Goal: Task Accomplishment & Management: Complete application form

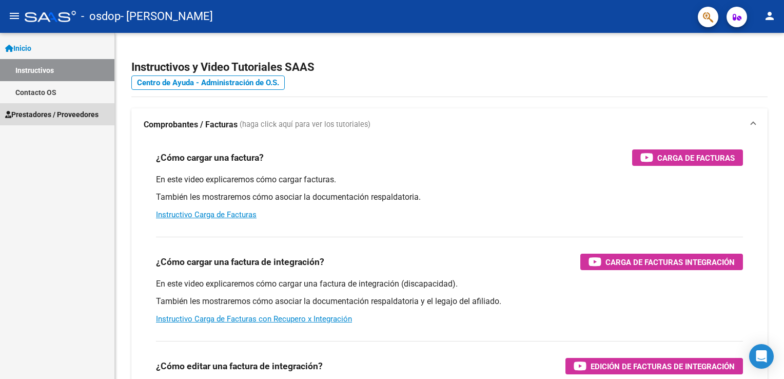
click at [61, 112] on span "Prestadores / Proveedores" at bounding box center [51, 114] width 93 height 11
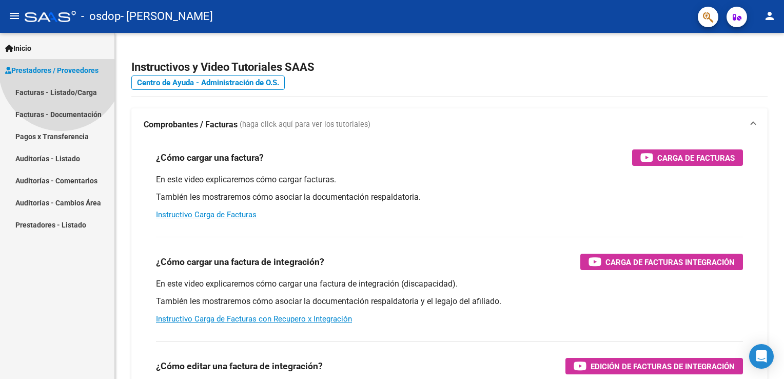
click at [61, 76] on span "Prestadores / Proveedores" at bounding box center [51, 70] width 93 height 11
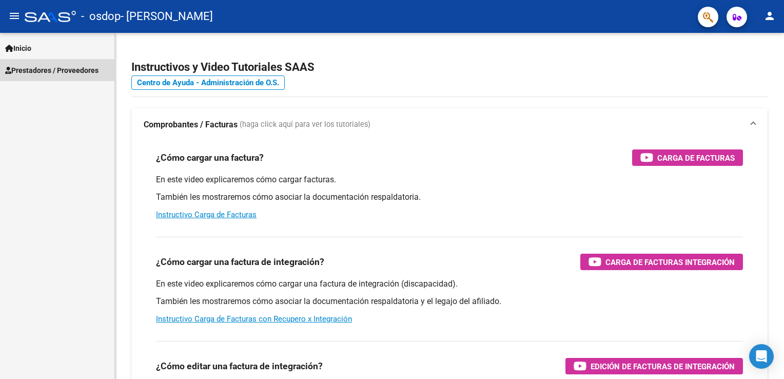
click at [60, 63] on link "Prestadores / Proveedores" at bounding box center [57, 70] width 114 height 22
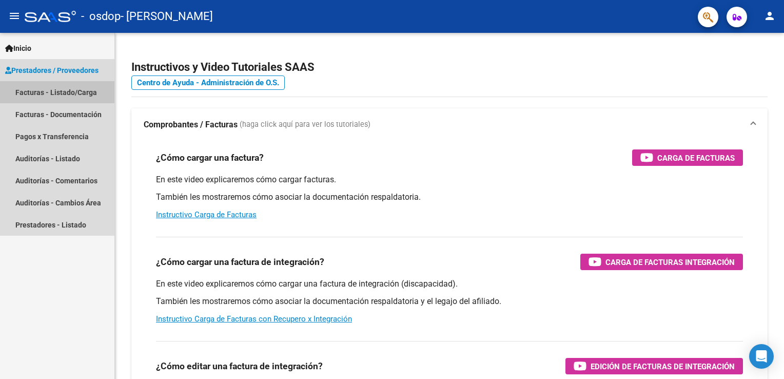
click at [70, 92] on link "Facturas - Listado/Carga" at bounding box center [57, 92] width 114 height 22
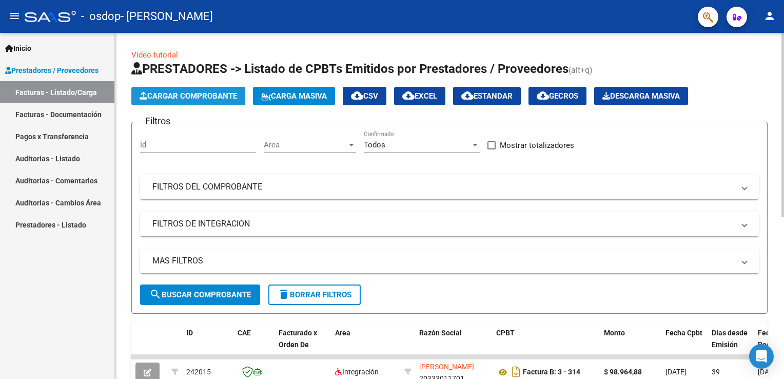
click at [232, 94] on span "Cargar Comprobante" at bounding box center [188, 95] width 97 height 9
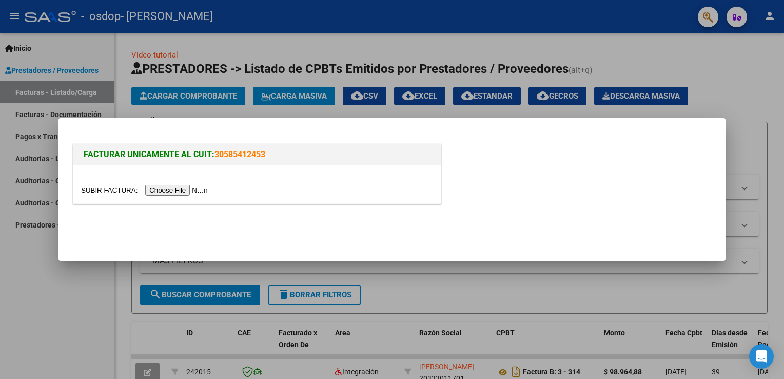
click at [236, 157] on link "30585412453" at bounding box center [239, 154] width 51 height 10
click at [182, 197] on div at bounding box center [256, 184] width 367 height 38
click at [181, 195] on input "file" at bounding box center [146, 190] width 130 height 11
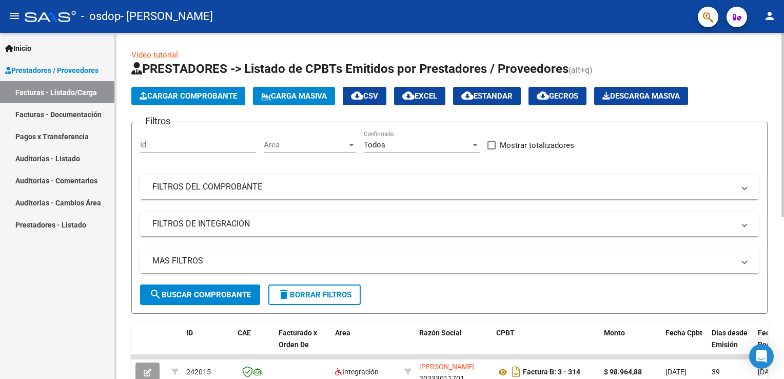
click at [167, 88] on button "Cargar Comprobante" at bounding box center [188, 96] width 114 height 18
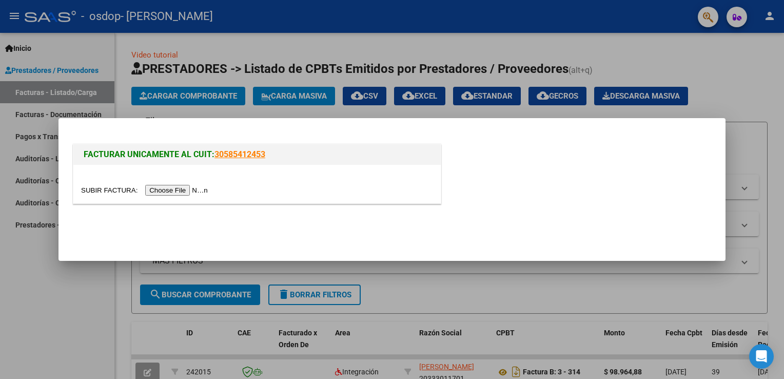
click at [181, 190] on input "file" at bounding box center [146, 190] width 130 height 11
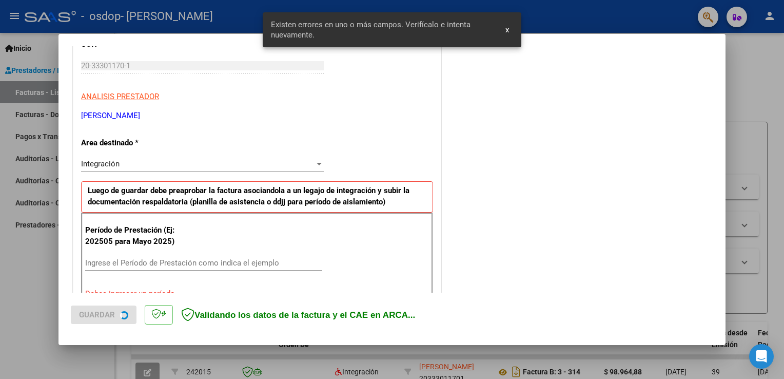
scroll to position [233, 0]
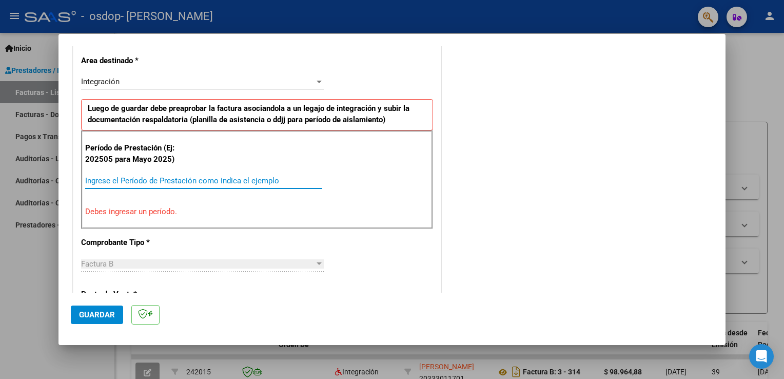
click at [142, 177] on input "Ingrese el Período de Prestación como indica el ejemplo" at bounding box center [203, 180] width 237 height 9
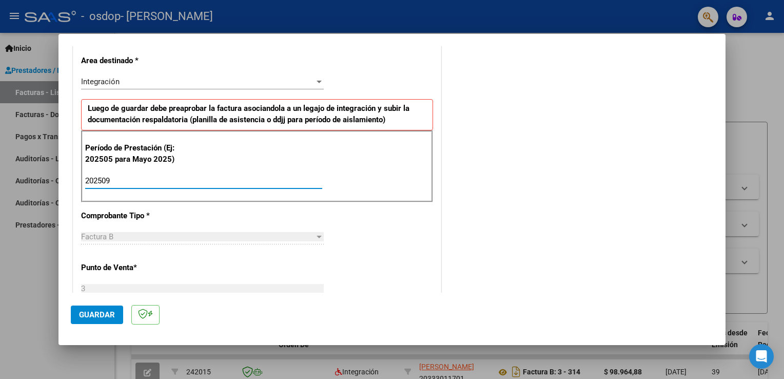
type input "202509"
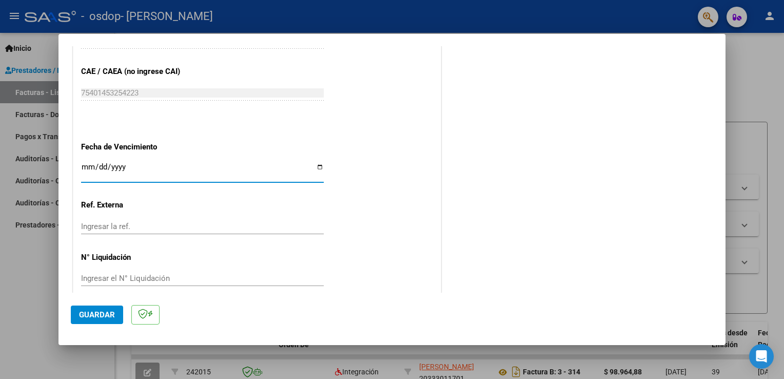
click at [316, 168] on input "Ingresar la fecha" at bounding box center [202, 171] width 243 height 16
type input "[DATE]"
click at [104, 315] on span "Guardar" at bounding box center [97, 314] width 36 height 9
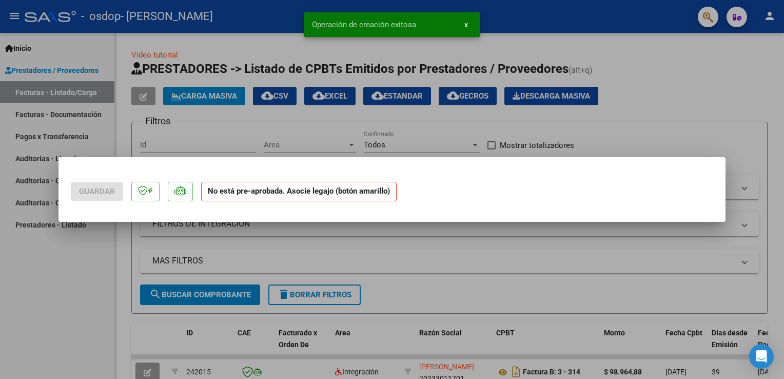
scroll to position [0, 0]
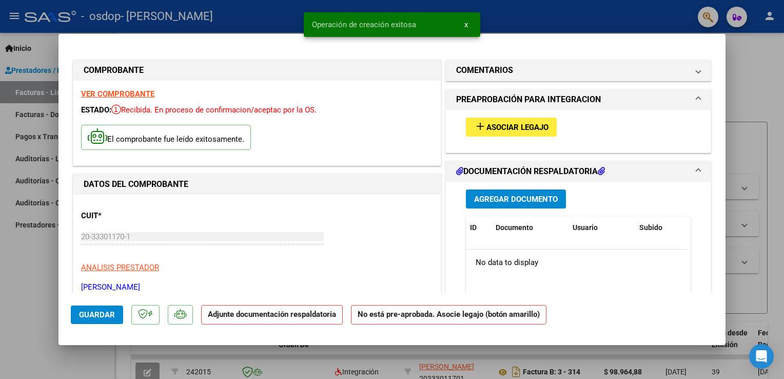
click at [502, 123] on span "Asociar Legajo" at bounding box center [517, 127] width 62 height 9
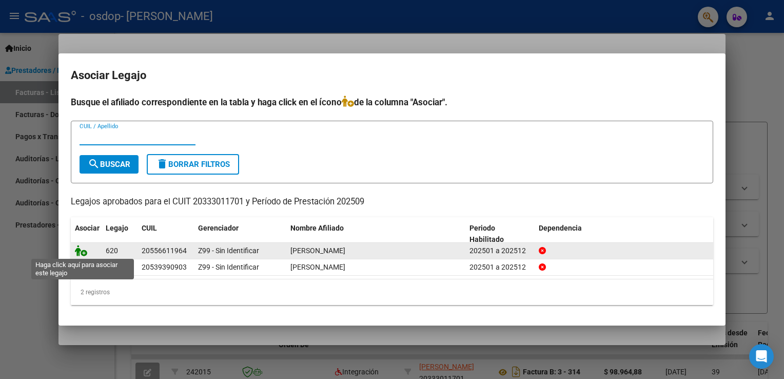
click at [81, 250] on icon at bounding box center [81, 250] width 12 height 11
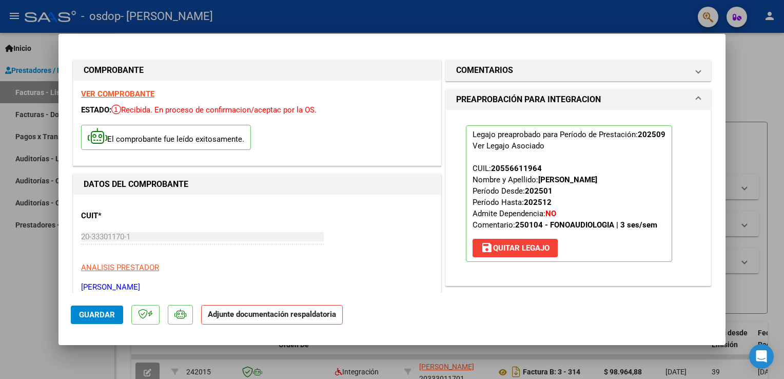
click at [293, 315] on strong "Adjunte documentación respaldatoria" at bounding box center [272, 313] width 128 height 9
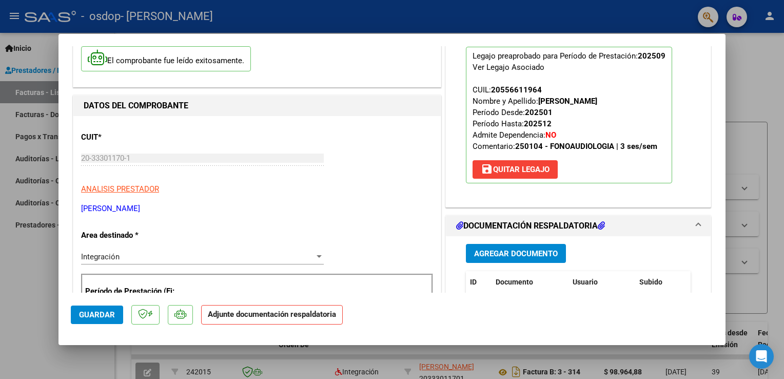
scroll to position [84, 0]
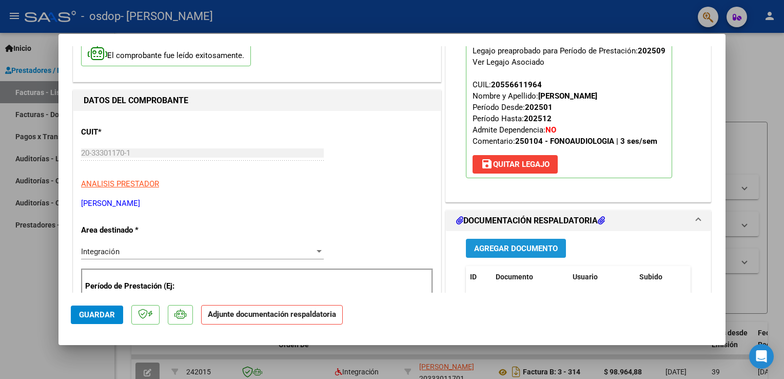
click at [520, 249] on span "Agregar Documento" at bounding box center [516, 248] width 84 height 9
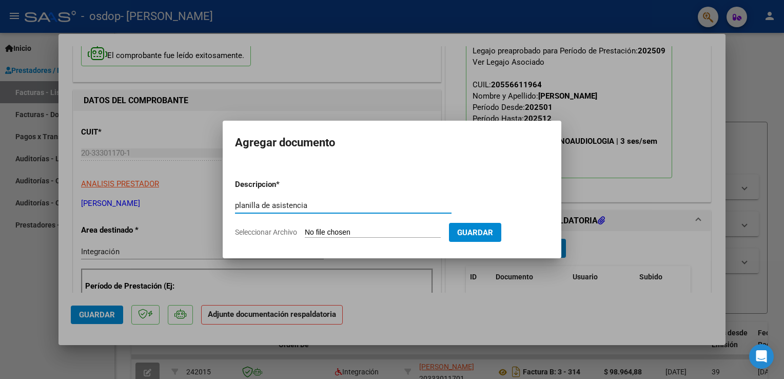
type input "planilla de asistencia"
click at [353, 228] on input "Seleccionar Archivo" at bounding box center [373, 233] width 136 height 10
type input "C:\fakepath\ANTU ASIST [DATE].pdf"
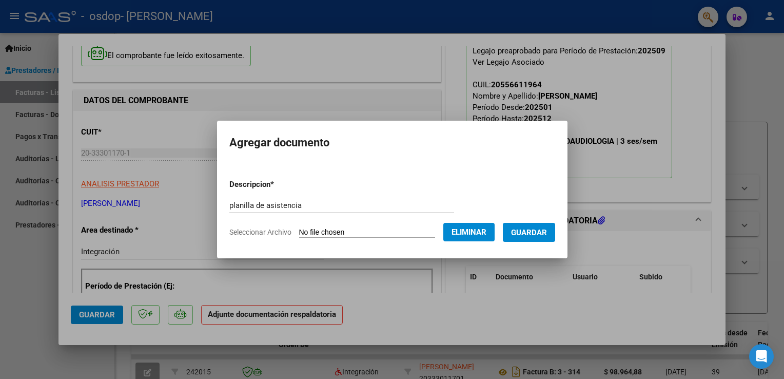
click at [547, 231] on span "Guardar" at bounding box center [529, 232] width 36 height 9
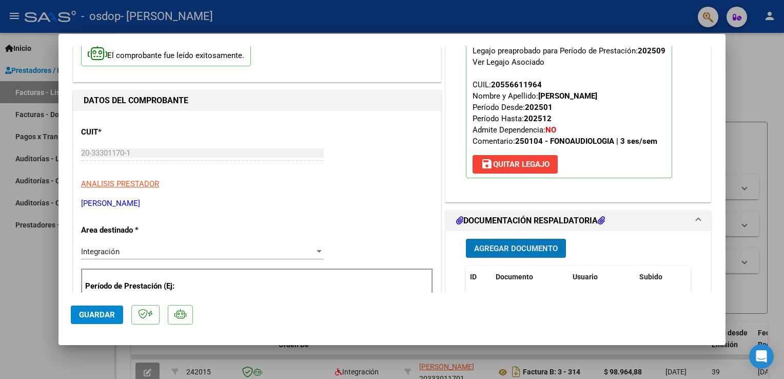
click at [91, 313] on span "Guardar" at bounding box center [97, 314] width 36 height 9
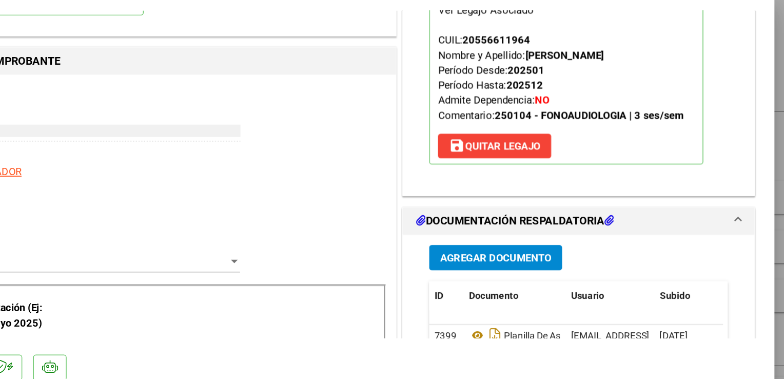
scroll to position [0, 0]
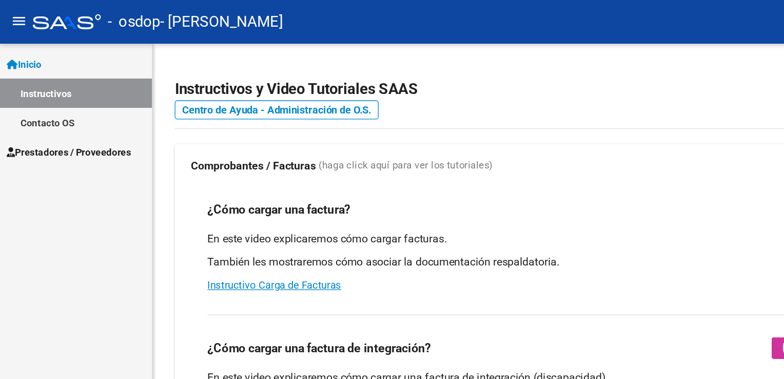
click at [75, 112] on span "Prestadores / Proveedores" at bounding box center [51, 114] width 93 height 11
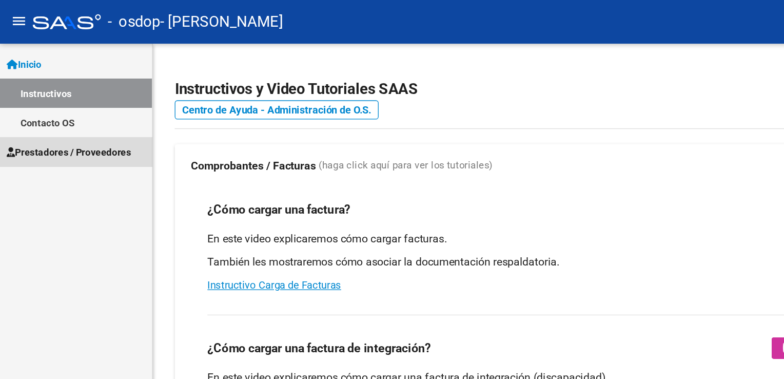
click at [58, 116] on span "Prestadores / Proveedores" at bounding box center [51, 114] width 93 height 11
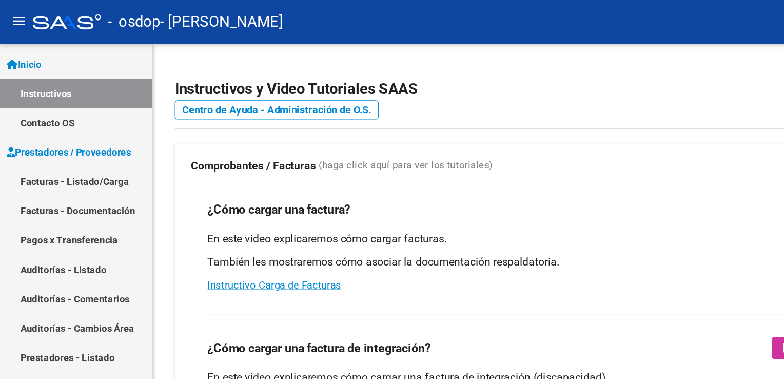
click at [63, 137] on link "Facturas - Listado/Carga" at bounding box center [57, 136] width 114 height 22
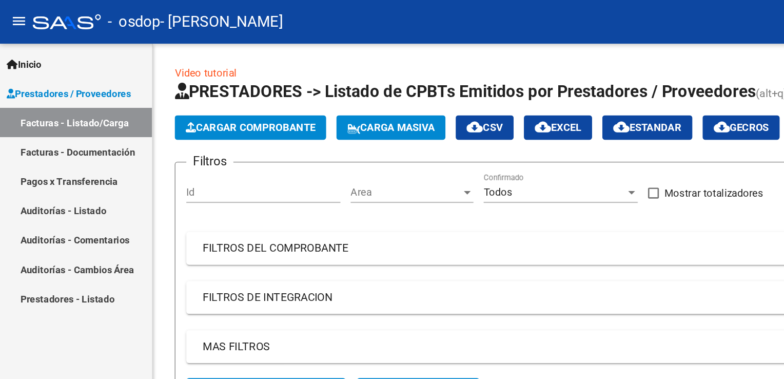
click at [165, 98] on span "Cargar Comprobante" at bounding box center [188, 95] width 97 height 9
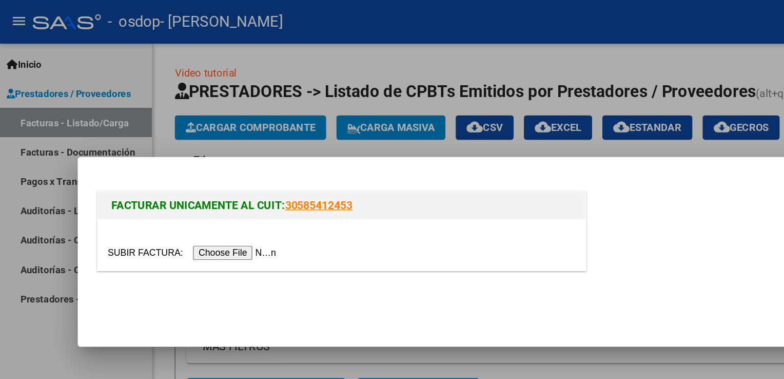
click at [178, 188] on input "file" at bounding box center [146, 190] width 130 height 11
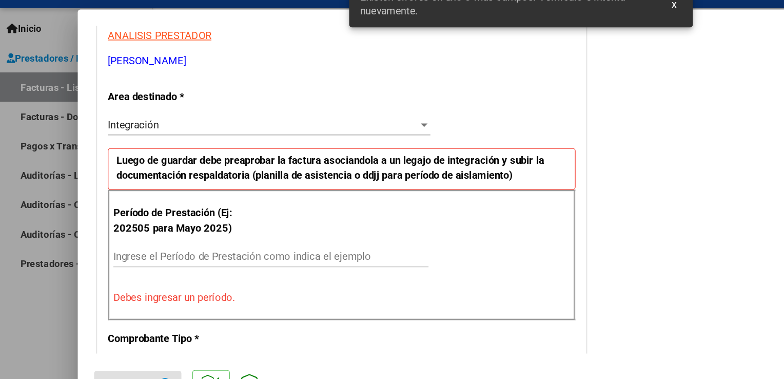
scroll to position [214, 0]
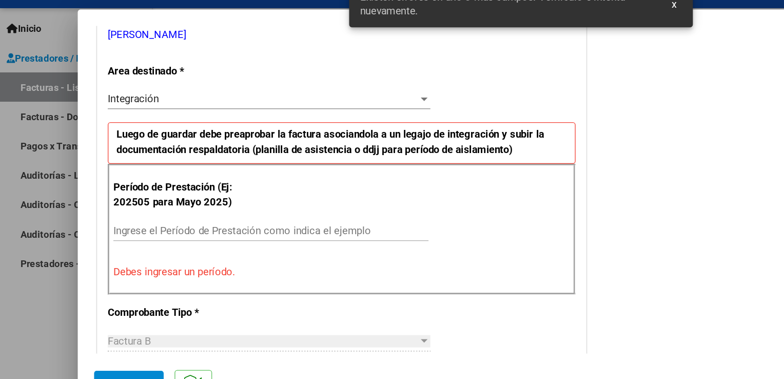
click at [140, 196] on input "Ingrese el Período de Prestación como indica el ejemplo" at bounding box center [203, 199] width 237 height 9
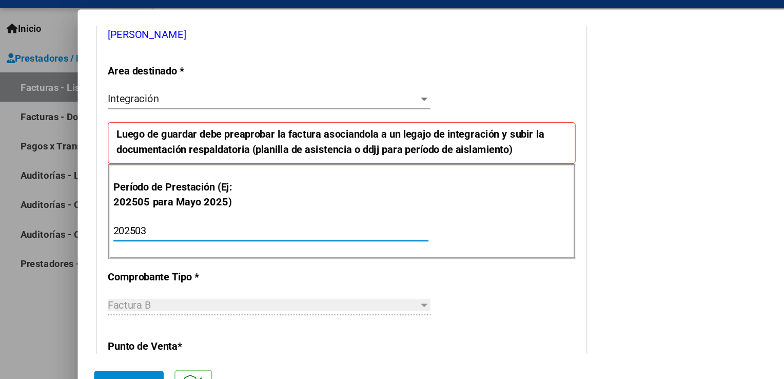
type input "202502"
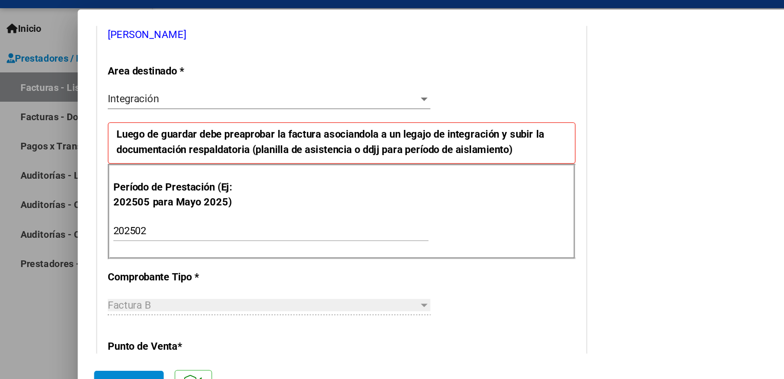
drag, startPoint x: 575, startPoint y: 46, endPoint x: 572, endPoint y: 67, distance: 21.8
click at [572, 67] on mat-dialog-container "COMPROBANTE VER COMPROBANTE El comprobante fue leído exitosamente. DATOS DEL CO…" at bounding box center [391, 189] width 667 height 311
click at [572, 67] on div "COMENTARIOS Comentarios del Prestador / Gerenciador:" at bounding box center [578, 289] width 270 height 891
drag, startPoint x: 590, startPoint y: 163, endPoint x: 588, endPoint y: 212, distance: 48.8
click at [588, 212] on div "COMENTARIOS Comentarios del Prestador / Gerenciador:" at bounding box center [578, 289] width 270 height 891
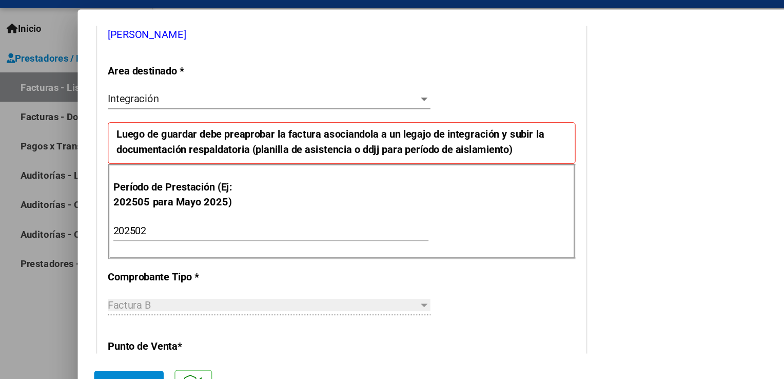
drag, startPoint x: 231, startPoint y: 253, endPoint x: 230, endPoint y: 273, distance: 20.0
click at [230, 273] on div "CUIT * 20-33301170-1 Ingresar CUIT ANALISIS PRESTADOR [PERSON_NAME] ARCA Padrón…" at bounding box center [256, 347] width 367 height 772
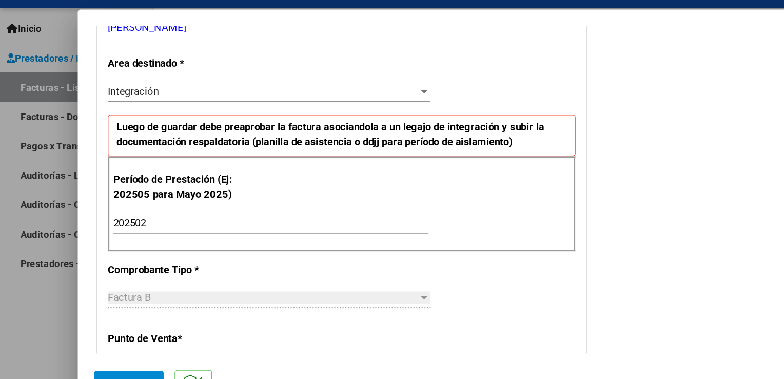
drag, startPoint x: 222, startPoint y: 295, endPoint x: 230, endPoint y: 194, distance: 101.4
click at [230, 194] on mat-dialog-container "COMPROBANTE VER COMPROBANTE El comprobante fue leído exitosamente. DATOS DEL CO…" at bounding box center [391, 189] width 667 height 311
drag, startPoint x: 230, startPoint y: 194, endPoint x: 156, endPoint y: 251, distance: 93.7
click at [156, 251] on div "Factura B" at bounding box center [197, 250] width 233 height 9
click at [116, 307] on button "Guardar" at bounding box center [97, 314] width 52 height 18
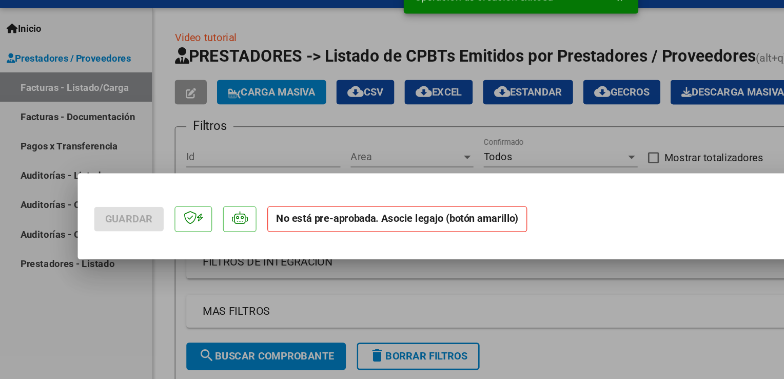
scroll to position [0, 0]
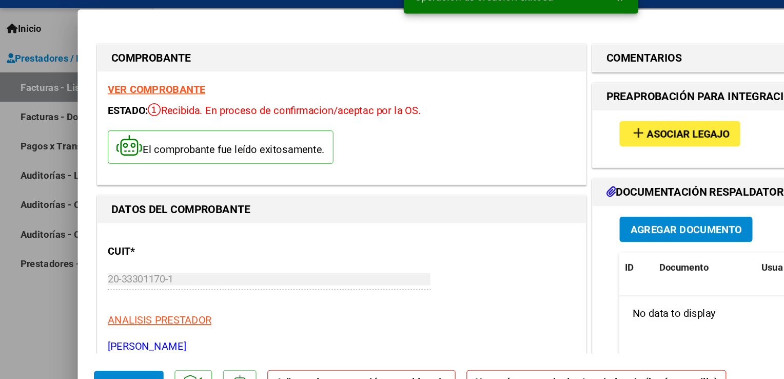
click at [500, 128] on span "Asociar Legajo" at bounding box center [517, 127] width 62 height 9
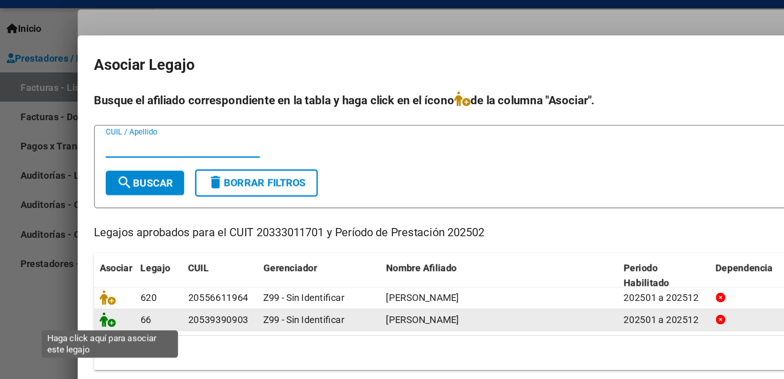
click at [83, 268] on icon at bounding box center [81, 266] width 12 height 11
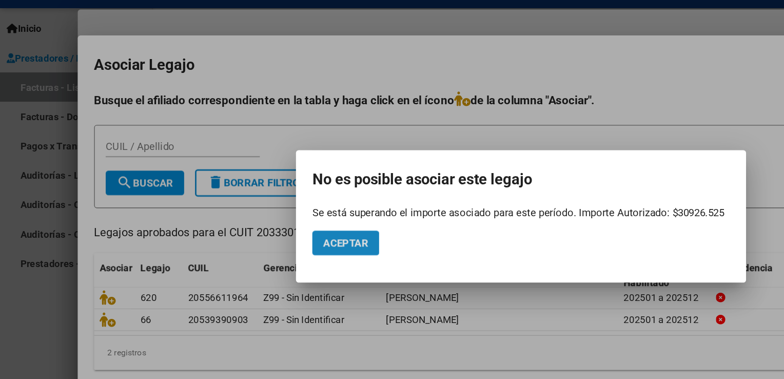
click at [267, 210] on span "Aceptar" at bounding box center [260, 209] width 34 height 9
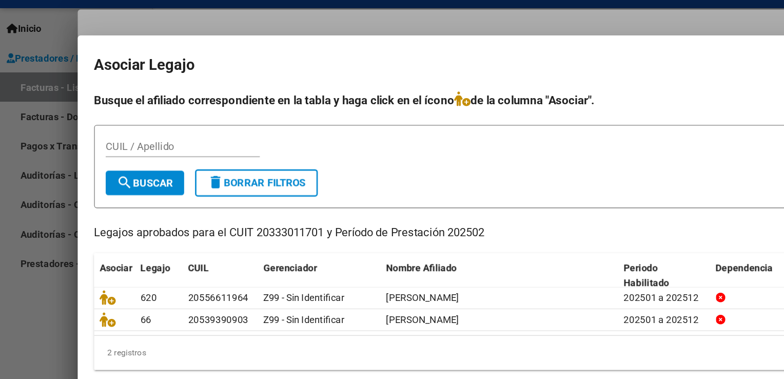
drag, startPoint x: 384, startPoint y: 49, endPoint x: 315, endPoint y: 45, distance: 68.4
click at [315, 45] on div at bounding box center [392, 189] width 784 height 379
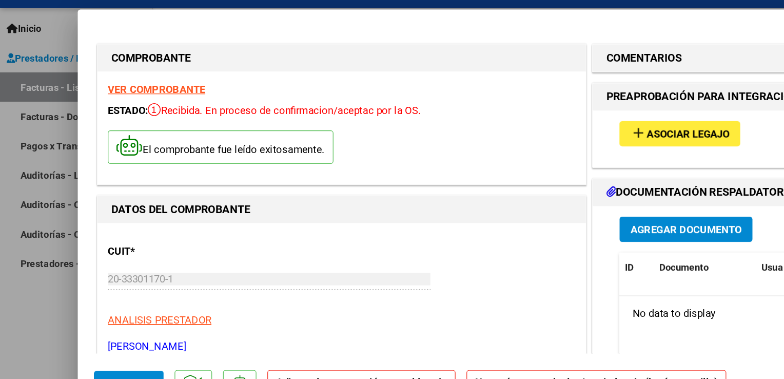
click at [515, 123] on span "Asociar Legajo" at bounding box center [517, 127] width 62 height 9
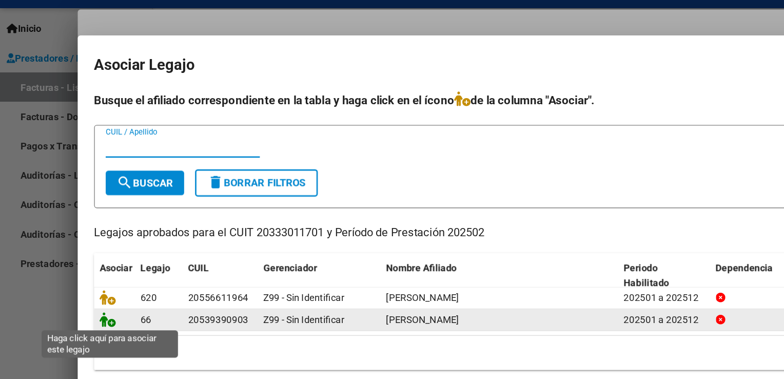
click at [85, 269] on icon at bounding box center [81, 266] width 12 height 11
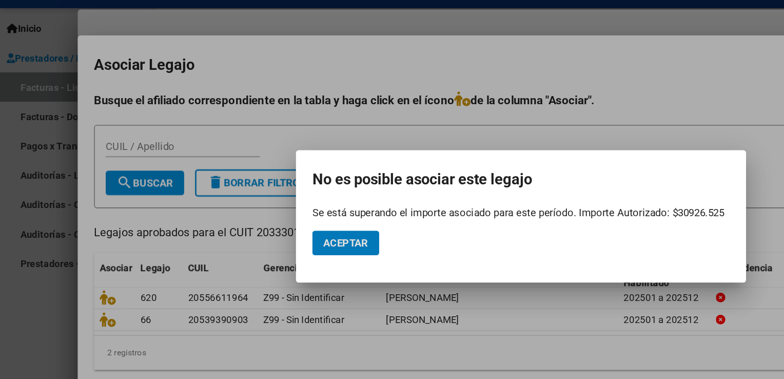
drag, startPoint x: 261, startPoint y: 208, endPoint x: 259, endPoint y: 200, distance: 8.5
click at [259, 200] on mat-dialog-actions "Aceptar" at bounding box center [392, 209] width 314 height 35
click at [261, 208] on span "Aceptar" at bounding box center [260, 209] width 34 height 9
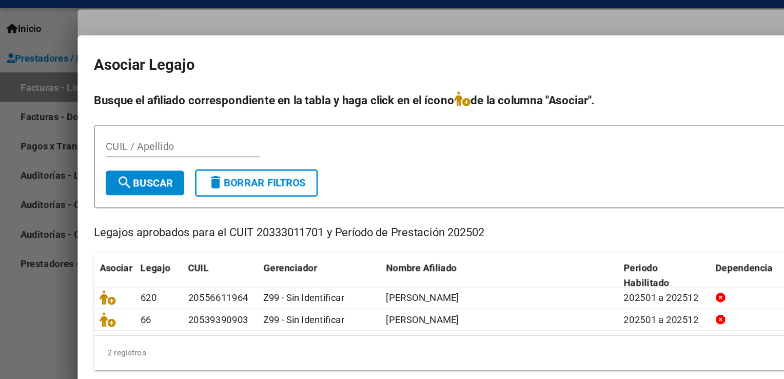
drag, startPoint x: 589, startPoint y: 114, endPoint x: 590, endPoint y: 176, distance: 62.1
click at [590, 176] on div "Busque el afiliado correspondiente en la tabla y haga click en el ícono de la c…" at bounding box center [392, 200] width 642 height 210
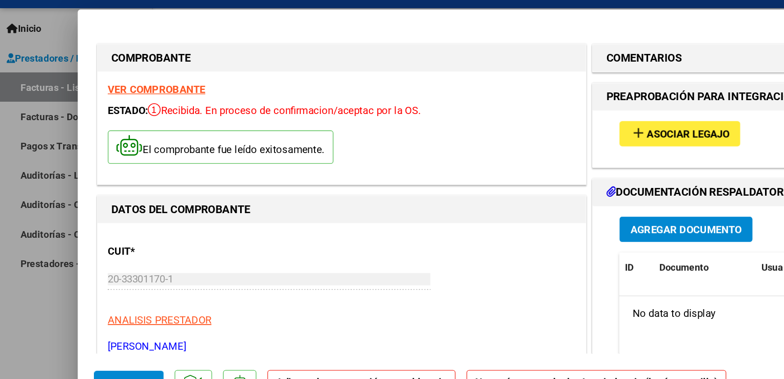
drag, startPoint x: 361, startPoint y: 255, endPoint x: 375, endPoint y: 211, distance: 46.4
click at [375, 211] on div "CUIT * 20-33301170-1 Ingresar CUIT ANALISIS PRESTADOR [PERSON_NAME] Padrón ARCA…" at bounding box center [257, 247] width 352 height 90
click at [332, 247] on div "CUIT * 20-33301170-1 Ingresar CUIT ANALISIS PRESTADOR [PERSON_NAME] Padrón ARCA…" at bounding box center [257, 247] width 352 height 90
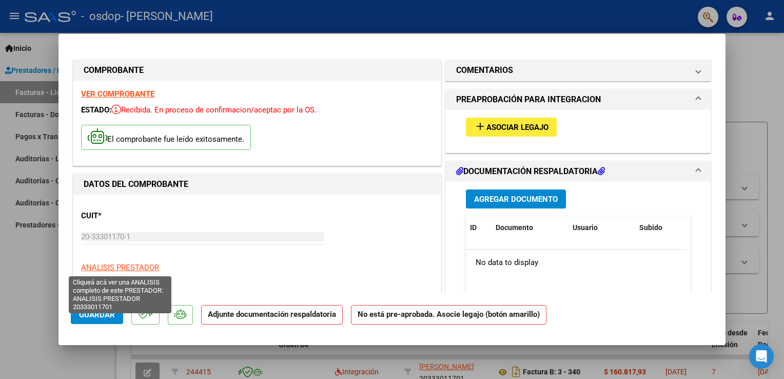
click at [137, 267] on span "ANALISIS PRESTADOR" at bounding box center [120, 267] width 78 height 9
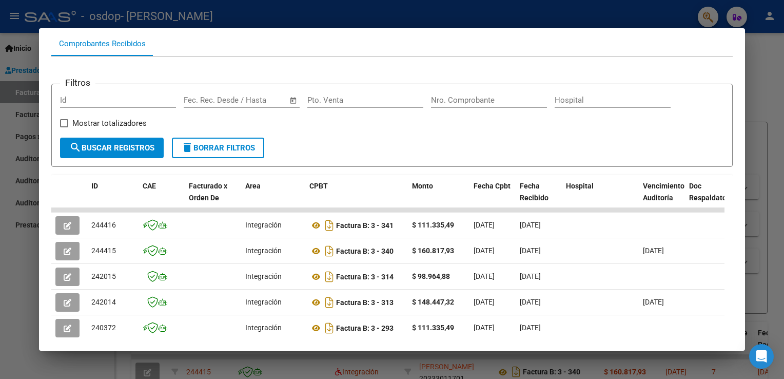
scroll to position [89, 0]
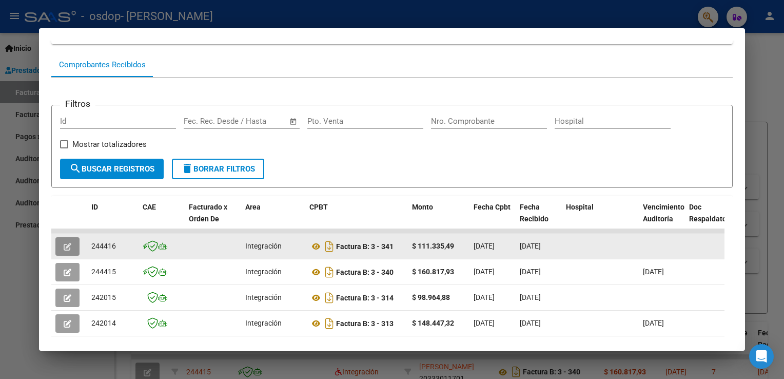
click at [72, 239] on button "button" at bounding box center [67, 246] width 24 height 18
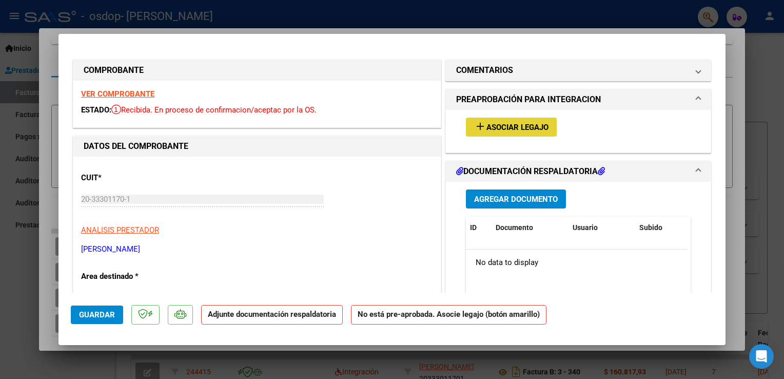
click at [498, 124] on span "Asociar Legajo" at bounding box center [517, 127] width 62 height 9
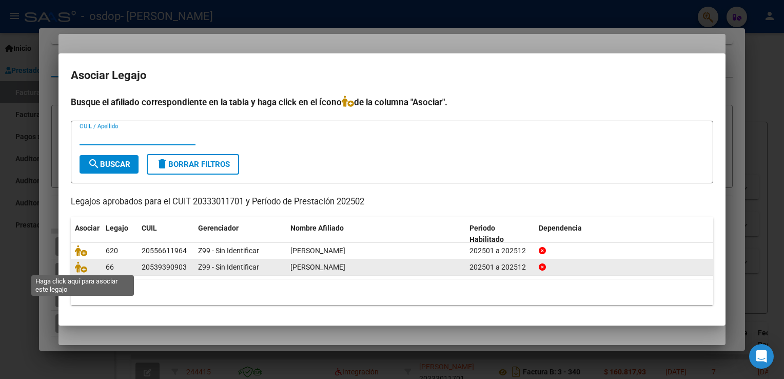
click at [87, 266] on span at bounding box center [82, 267] width 15 height 8
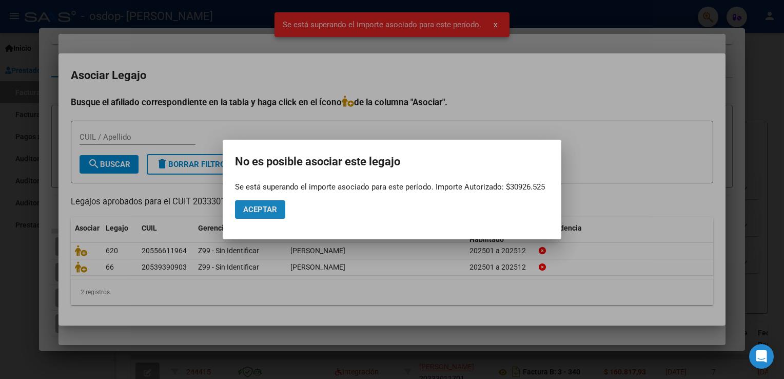
click at [274, 214] on span "Aceptar" at bounding box center [260, 209] width 34 height 9
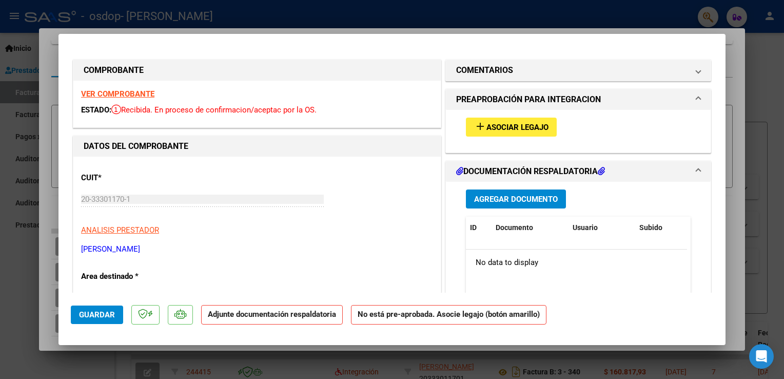
click at [566, 174] on h1 "DOCUMENTACIÓN RESPALDATORIA" at bounding box center [530, 171] width 149 height 12
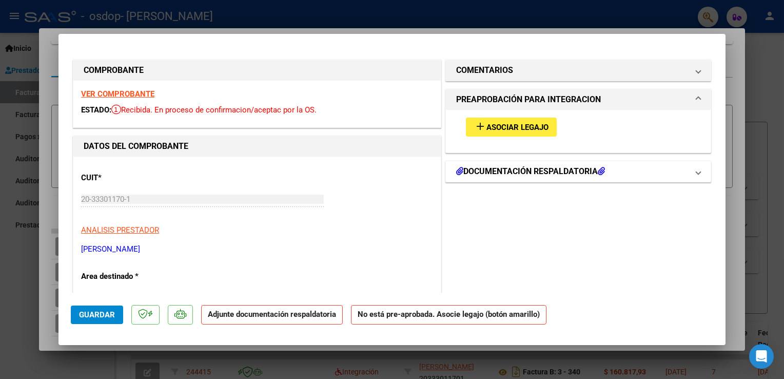
click at [566, 169] on h1 "DOCUMENTACIÓN RESPALDATORIA" at bounding box center [530, 171] width 149 height 12
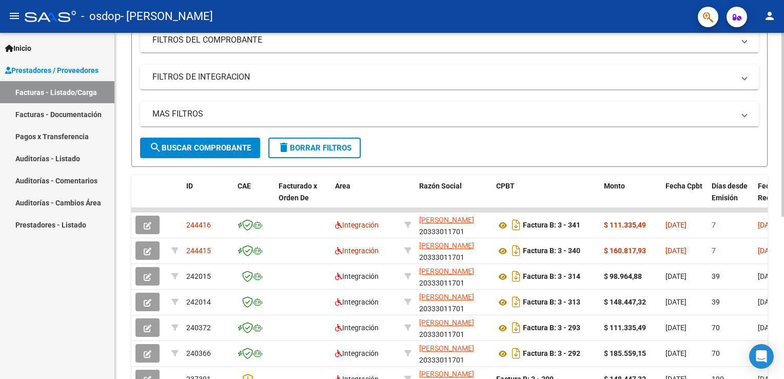
scroll to position [148, 0]
click at [783, 245] on html "menu - osdop - [PERSON_NAME] person Inicio Instructivos Contacto OS Prestadores…" at bounding box center [392, 189] width 784 height 379
